Goal: Task Accomplishment & Management: Use online tool/utility

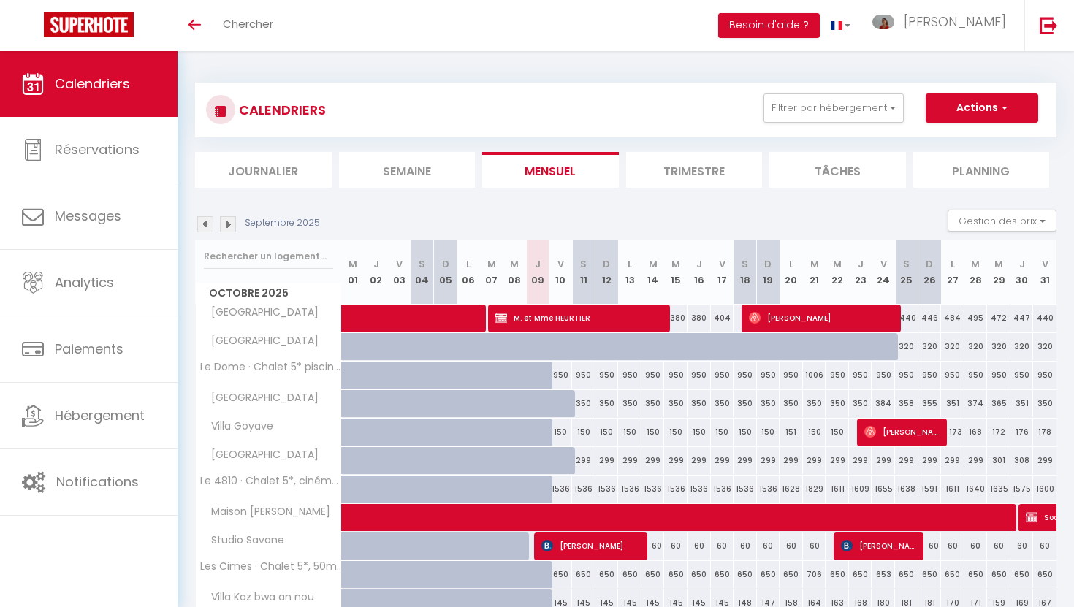
scroll to position [30, 0]
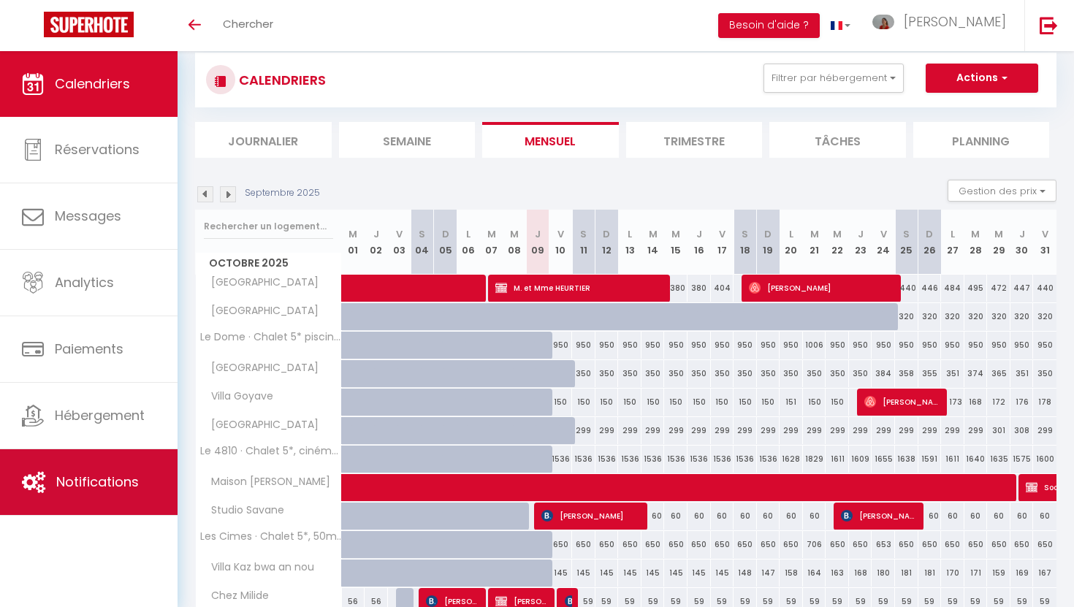
click at [107, 479] on span "Notifications" at bounding box center [97, 482] width 83 height 18
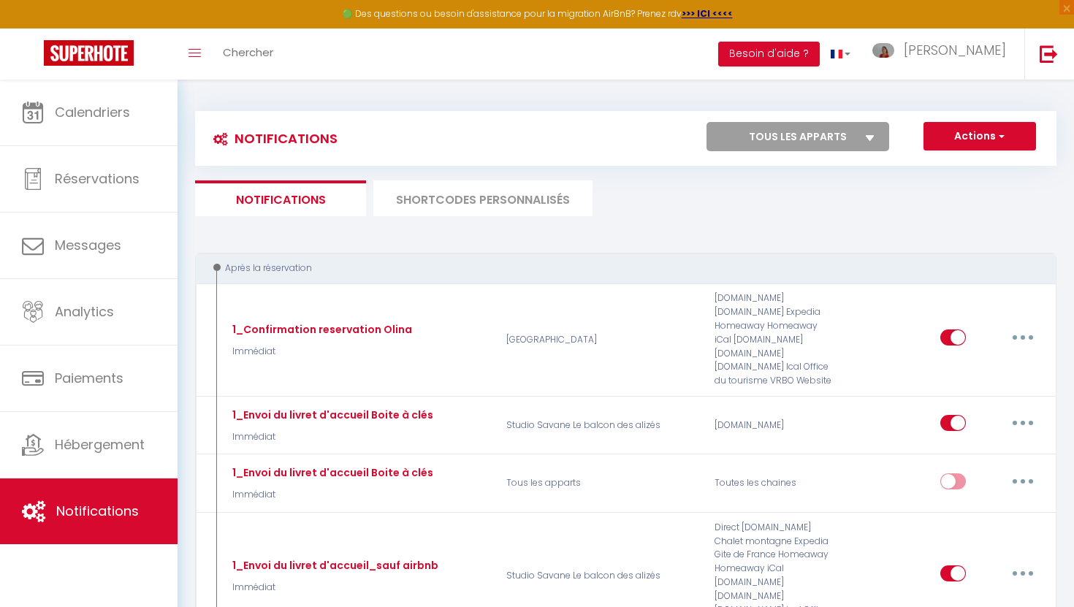
click at [433, 210] on li "SHORTCODES PERSONNALISÉS" at bounding box center [482, 199] width 219 height 36
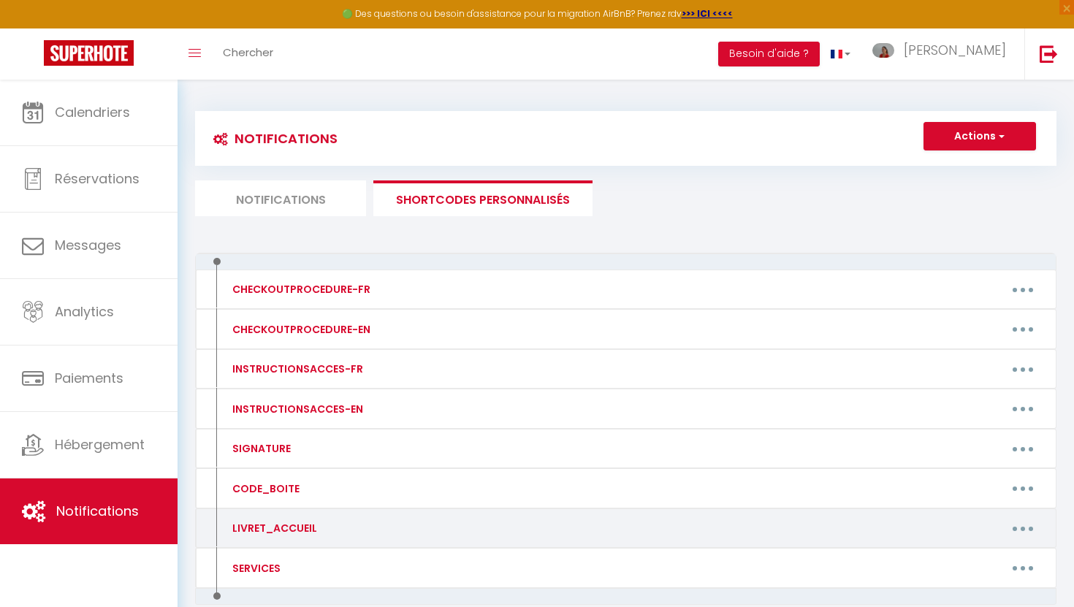
click at [314, 521] on div "LIVRET_ACCUEIL" at bounding box center [273, 528] width 88 height 16
click at [1022, 527] on icon "button" at bounding box center [1023, 529] width 4 height 4
click at [953, 561] on link "Editer" at bounding box center [985, 562] width 108 height 25
type input "LIVRET_ACCUEIL"
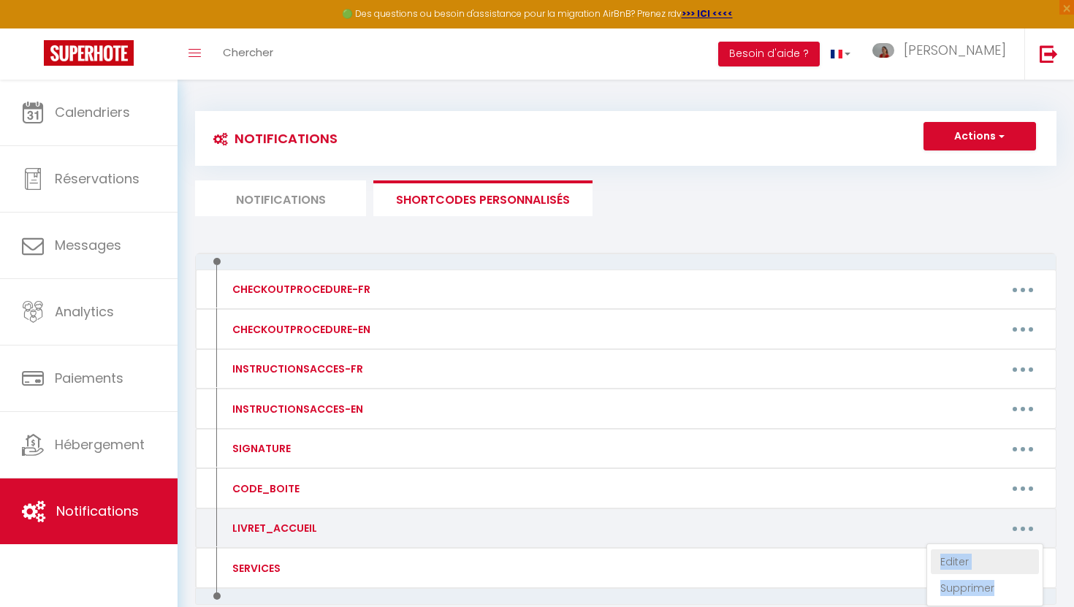
type textarea "Livret accueil"
type textarea "[URL][DOMAIN_NAME]"
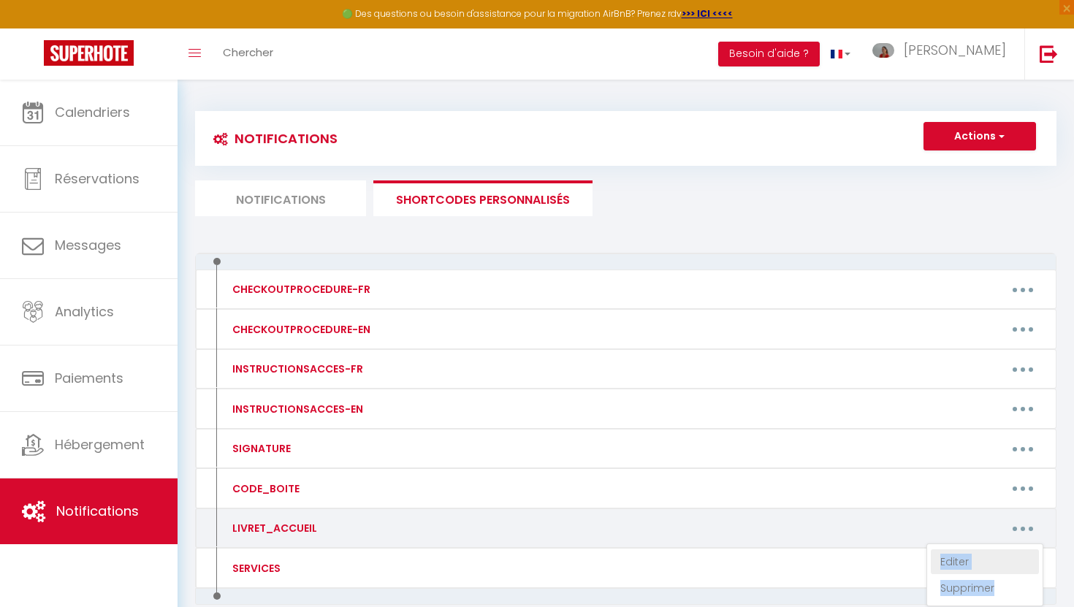
type textarea "[URL][DOMAIN_NAME]"
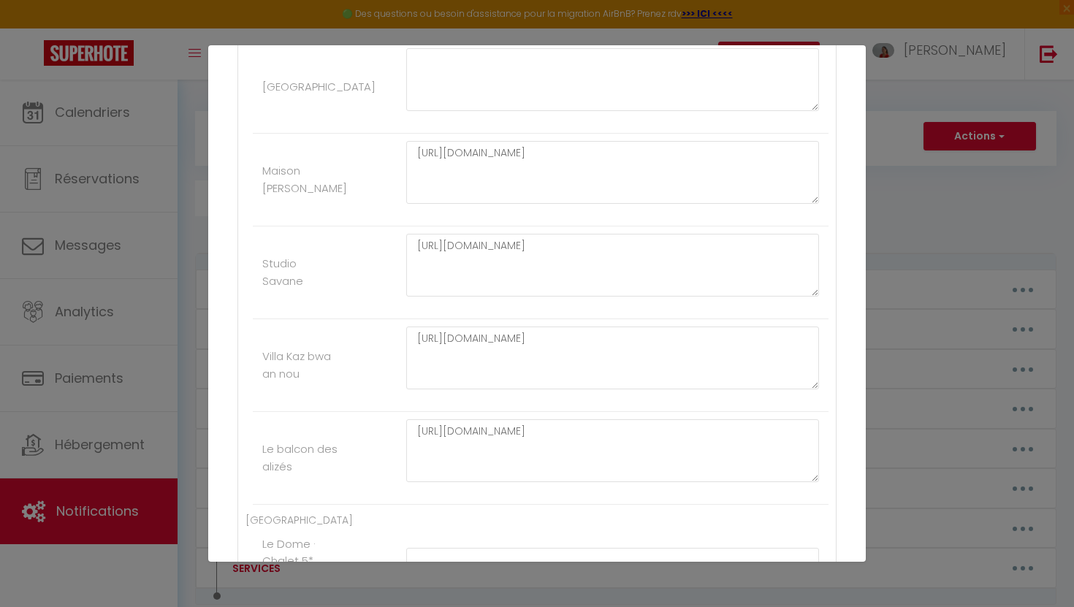
scroll to position [610, 0]
drag, startPoint x: 511, startPoint y: 441, endPoint x: 403, endPoint y: 422, distance: 109.8
click at [403, 422] on div "[URL][DOMAIN_NAME]" at bounding box center [613, 453] width 432 height 77
paste textarea "Z9WsD1BjHl-7Keg6oxP1WlTUMnZxZqcH"
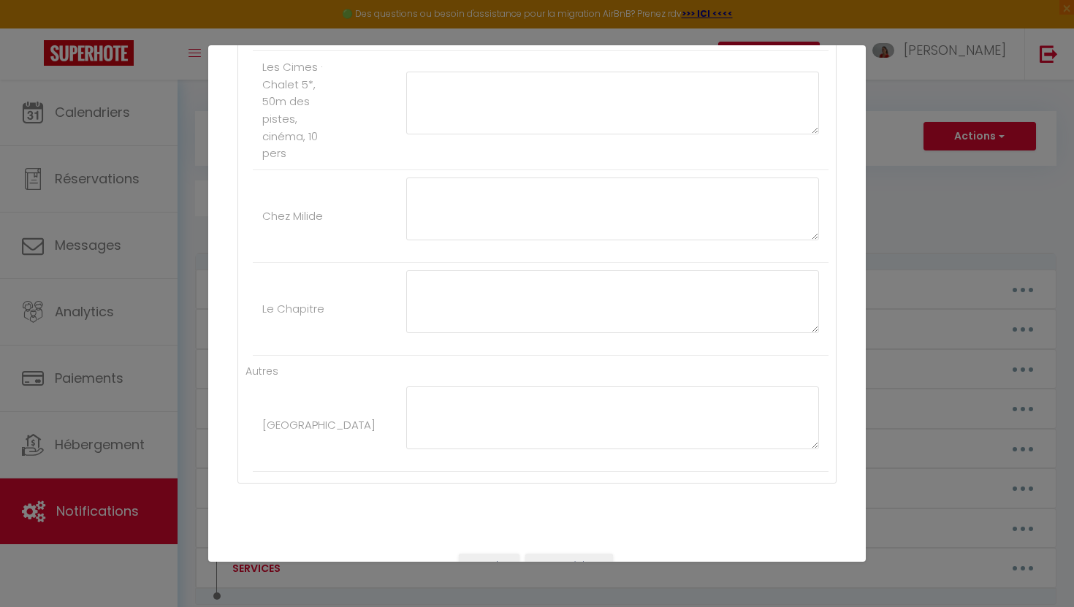
scroll to position [1351, 0]
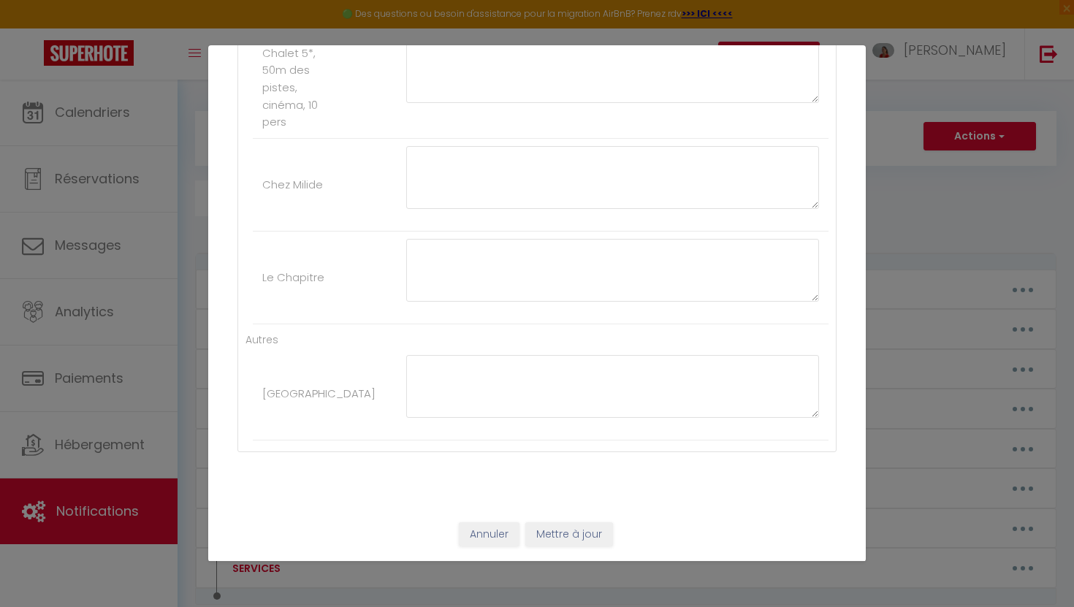
type textarea "[URL][DOMAIN_NAME]"
click at [567, 534] on button "Mettre à jour" at bounding box center [569, 535] width 88 height 25
